Goal: Check status: Check status

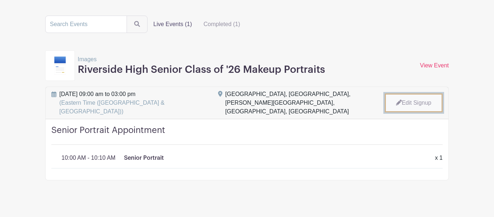
click at [412, 103] on link "Edit Signup" at bounding box center [414, 102] width 58 height 19
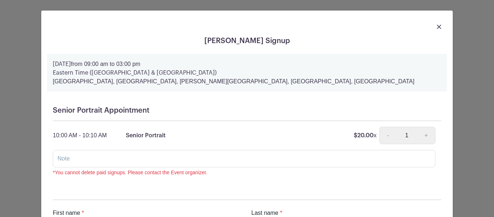
click at [436, 29] on div at bounding box center [247, 26] width 400 height 20
click at [439, 29] on img at bounding box center [439, 27] width 4 height 4
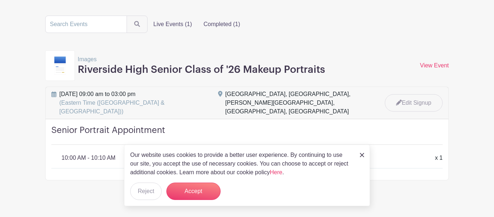
click at [218, 25] on label "Completed (1)" at bounding box center [222, 24] width 48 height 14
click at [0, 0] on input "Completed (1)" at bounding box center [0, 0] width 0 height 0
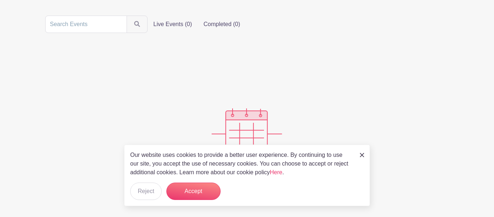
click at [191, 25] on label "Live Events (0)" at bounding box center [173, 24] width 50 height 14
click at [0, 0] on input "Live Events (0)" at bounding box center [0, 0] width 0 height 0
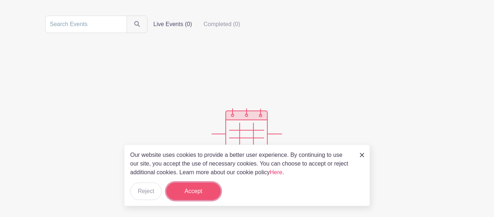
click at [191, 185] on button "Accept" at bounding box center [193, 190] width 54 height 17
